Goal: Use online tool/utility: Utilize a website feature to perform a specific function

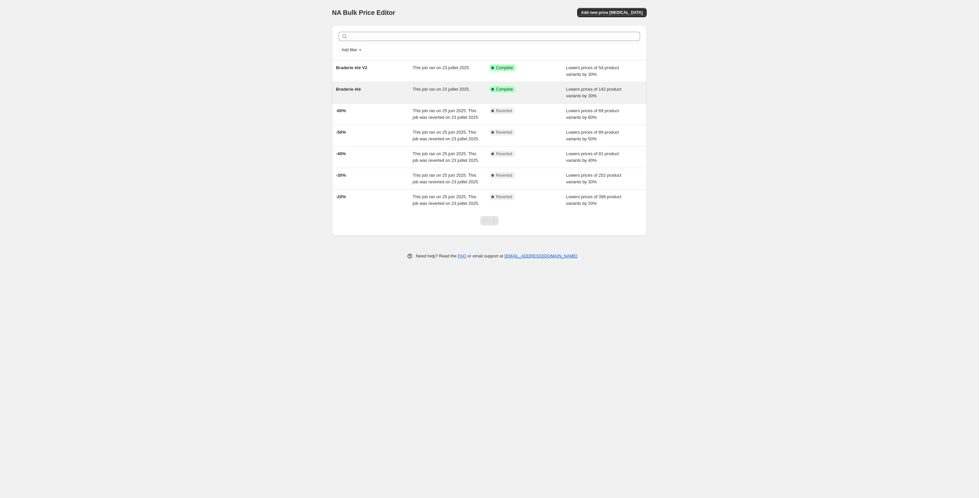
click at [367, 97] on div "Braderie été" at bounding box center [374, 92] width 77 height 13
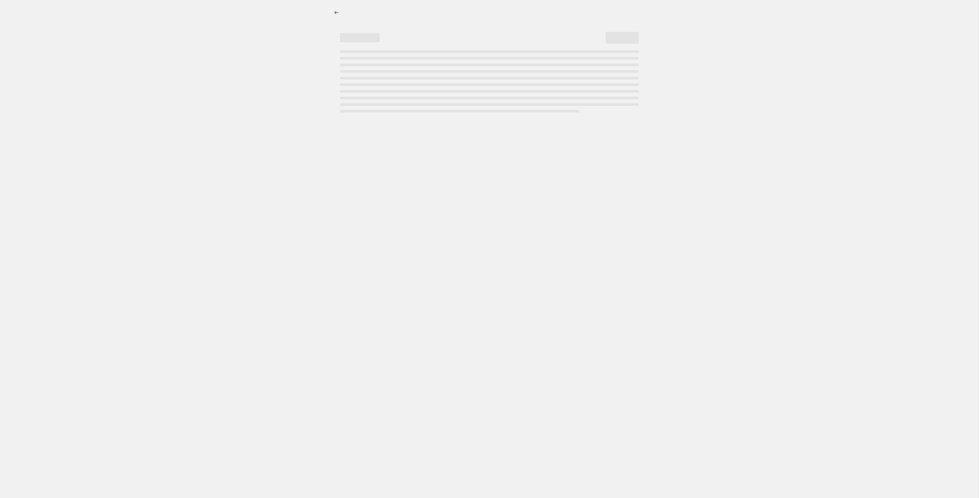
select select "percentage"
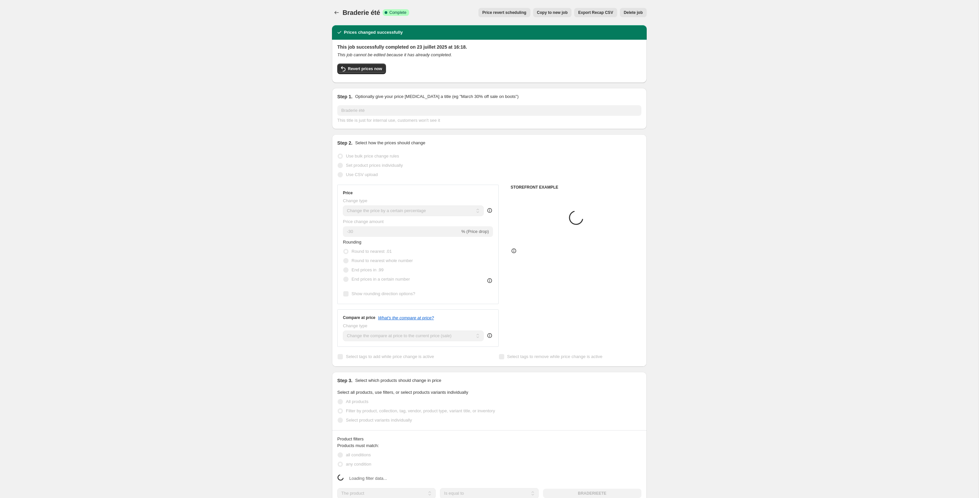
select select "tag"
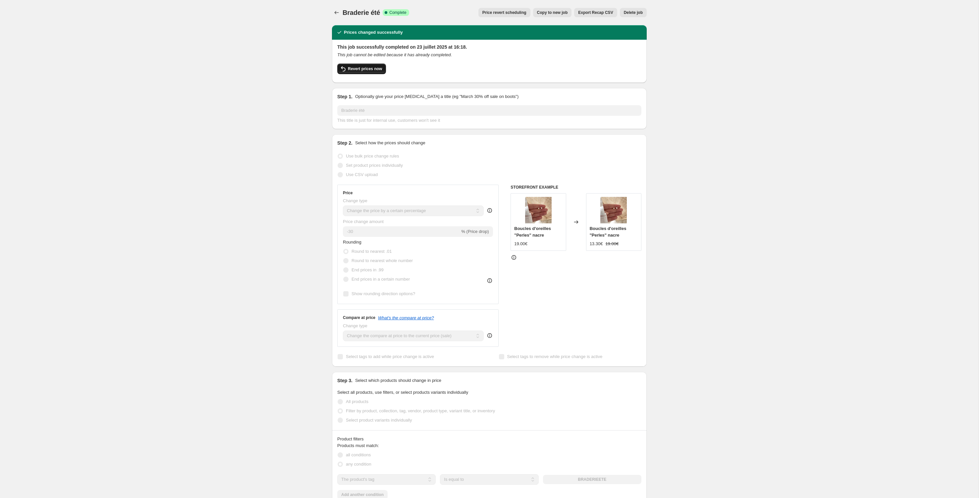
click at [371, 66] on button "Revert prices now" at bounding box center [361, 69] width 49 height 11
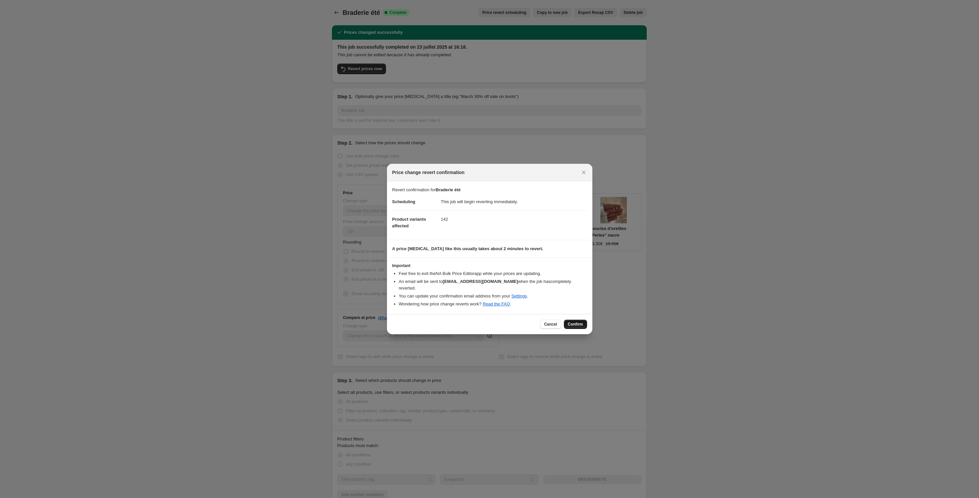
click at [577, 325] on span "Confirm" at bounding box center [575, 324] width 15 height 5
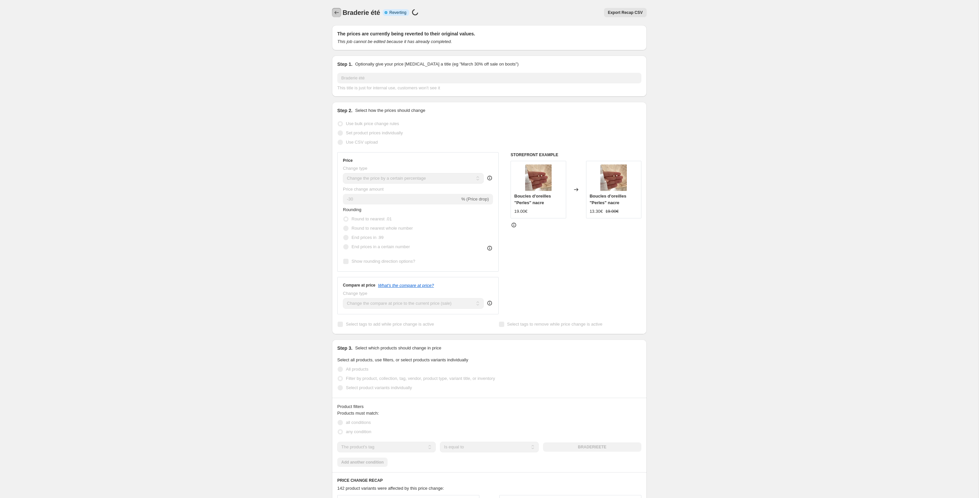
click at [334, 10] on icon "Price change jobs" at bounding box center [336, 12] width 7 height 7
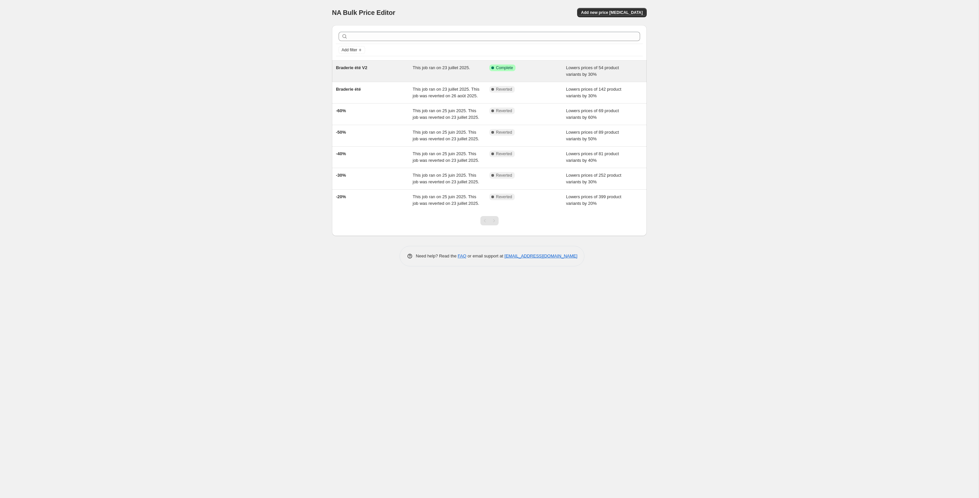
click at [398, 68] on div "Braderie été V2" at bounding box center [374, 71] width 77 height 13
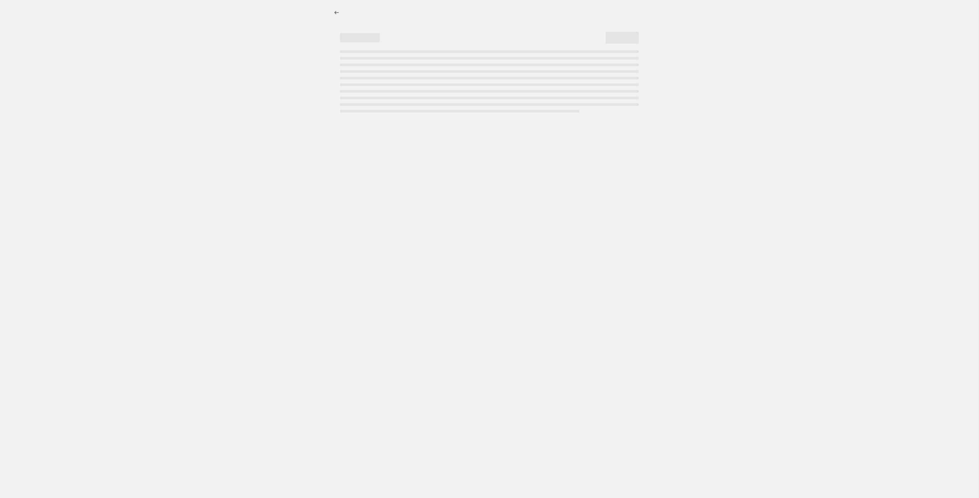
select select "percentage"
select select "tag"
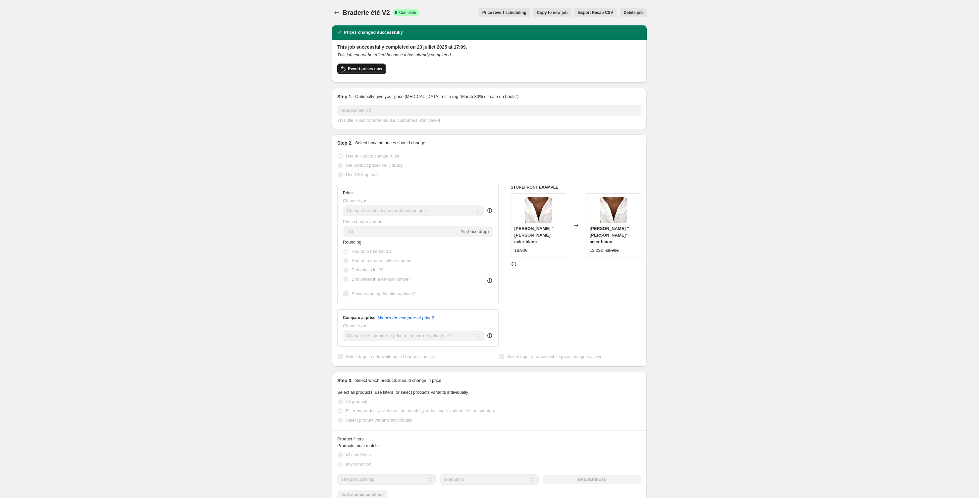
click at [356, 69] on span "Revert prices now" at bounding box center [365, 68] width 34 height 5
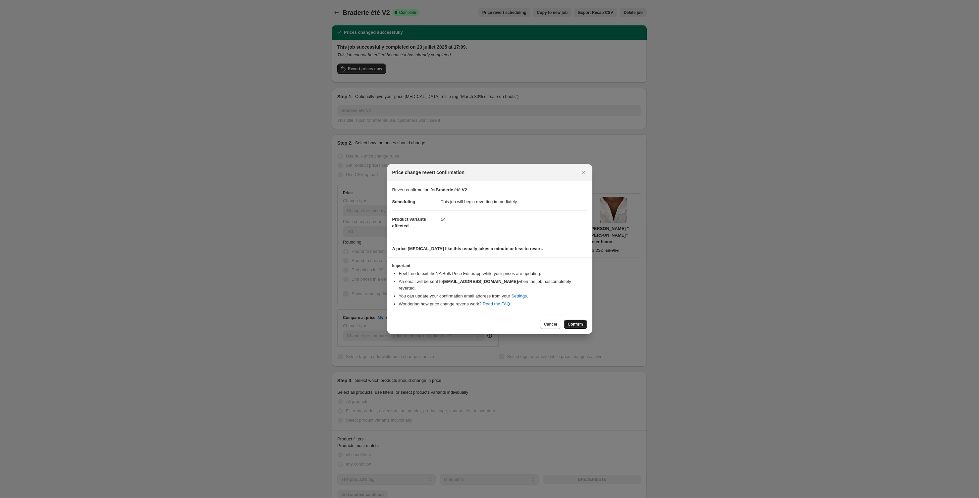
click at [571, 326] on span "Confirm" at bounding box center [575, 324] width 15 height 5
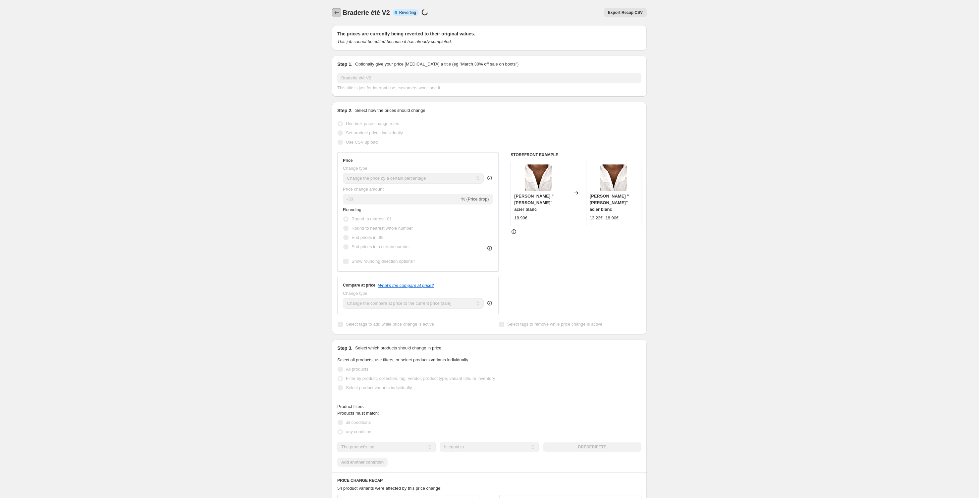
click at [336, 12] on icon "Price change jobs" at bounding box center [336, 12] width 7 height 7
